Goal: Navigation & Orientation: Find specific page/section

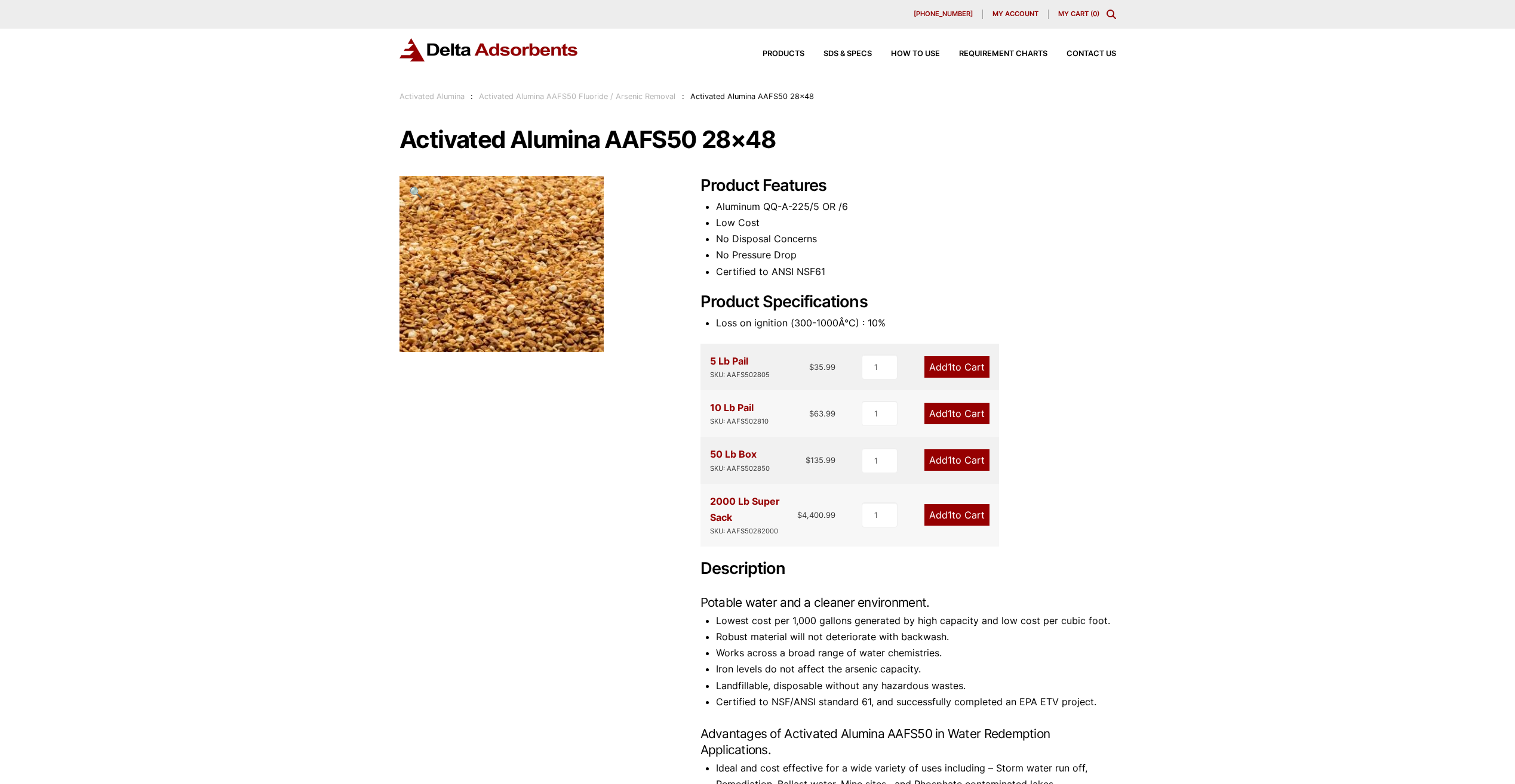
click at [661, 97] on link "Activated Alumina AAFS50 Fluoride / Arsenic Removal" at bounding box center [577, 96] width 197 height 9
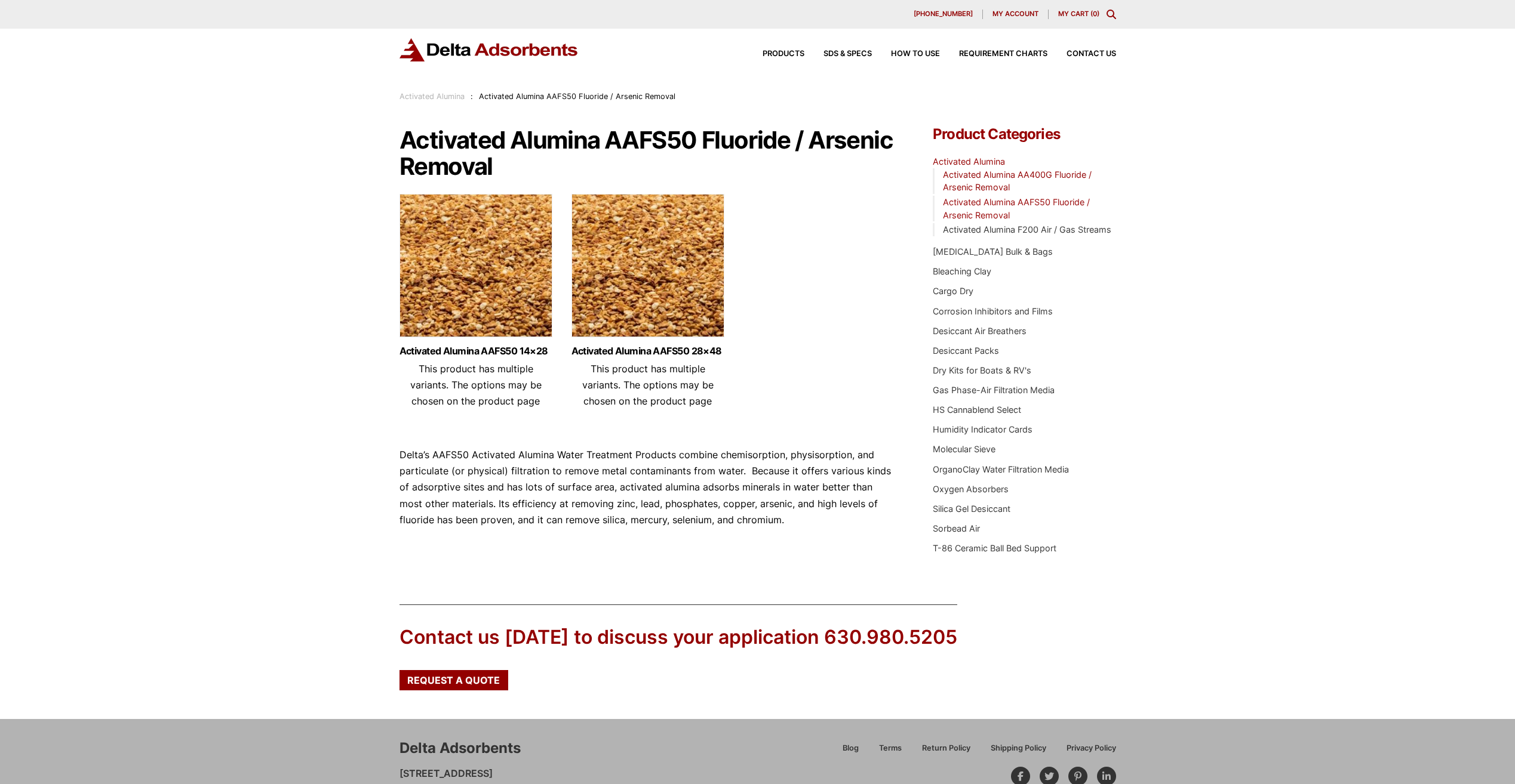
click at [981, 175] on link "Activated Alumina AA400G Fluoride / Arsenic Removal" at bounding box center [1016, 181] width 149 height 23
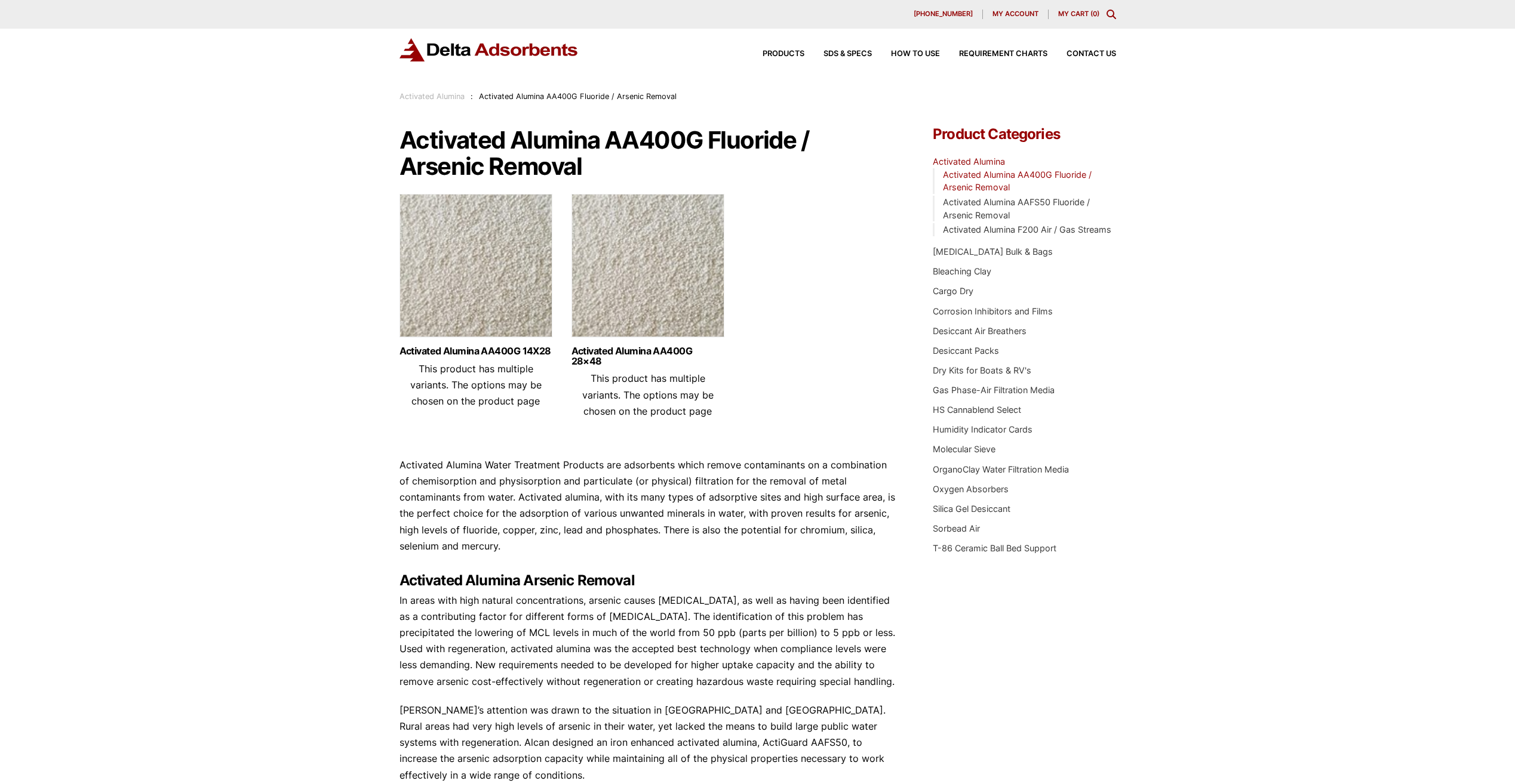
click at [982, 164] on link "Activated Alumina" at bounding box center [969, 161] width 73 height 10
